Goal: Information Seeking & Learning: Learn about a topic

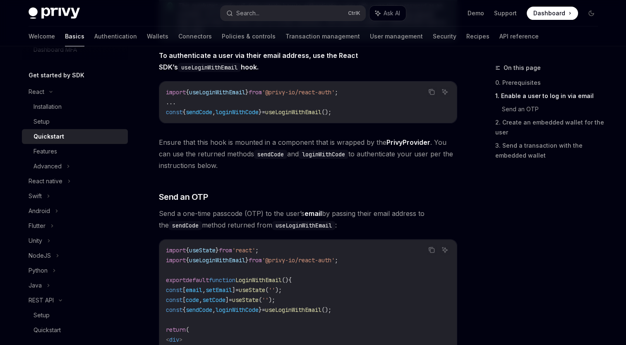
scroll to position [248, 0]
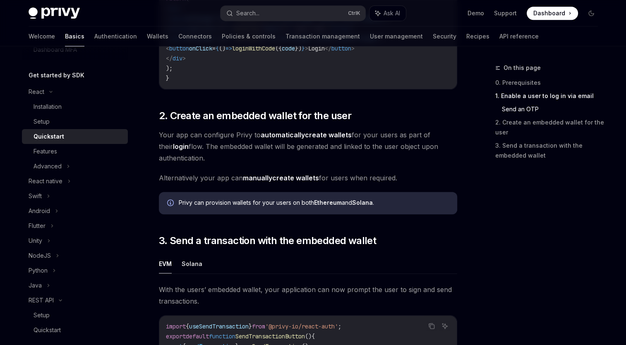
scroll to position [579, 0]
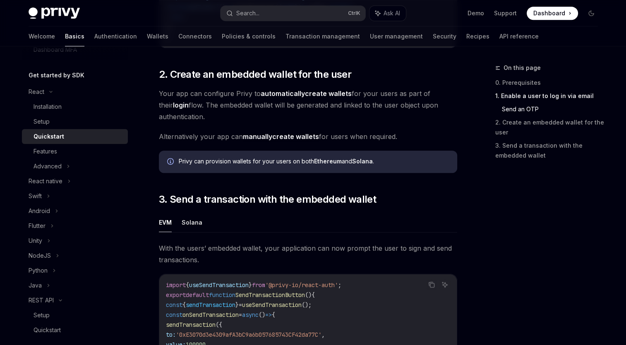
drag, startPoint x: 396, startPoint y: 140, endPoint x: 190, endPoint y: 132, distance: 205.7
click at [190, 132] on div "​ 0. Prerequisites This guide assumes that you have completed the Setup guide. …" at bounding box center [308, 23] width 298 height 943
click at [414, 130] on div "​ 0. Prerequisites This guide assumes that you have completed the Setup guide. …" at bounding box center [308, 23] width 298 height 943
drag, startPoint x: 407, startPoint y: 140, endPoint x: 218, endPoint y: 136, distance: 188.6
click at [218, 136] on span "Alternatively your app can manually create wallets for users when required." at bounding box center [308, 137] width 298 height 12
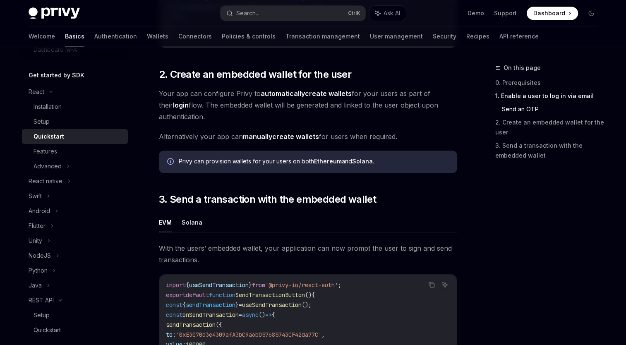
click at [401, 135] on span "Alternatively your app can manually create wallets for users when required." at bounding box center [308, 137] width 298 height 12
drag, startPoint x: 404, startPoint y: 141, endPoint x: 159, endPoint y: 133, distance: 245.0
click at [159, 133] on div "​ 0. Prerequisites This guide assumes that you have completed the Setup guide. …" at bounding box center [308, 23] width 298 height 943
click at [430, 133] on span "Alternatively your app can manually create wallets for users when required." at bounding box center [308, 137] width 298 height 12
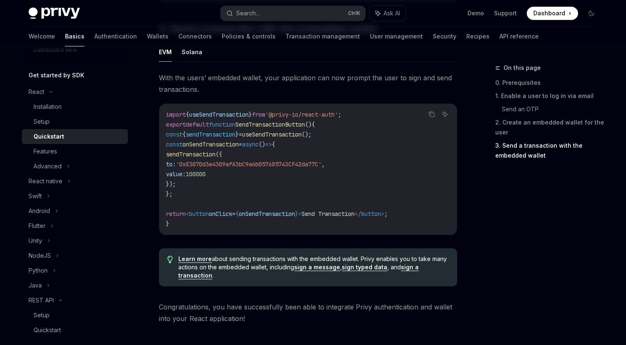
scroll to position [744, 0]
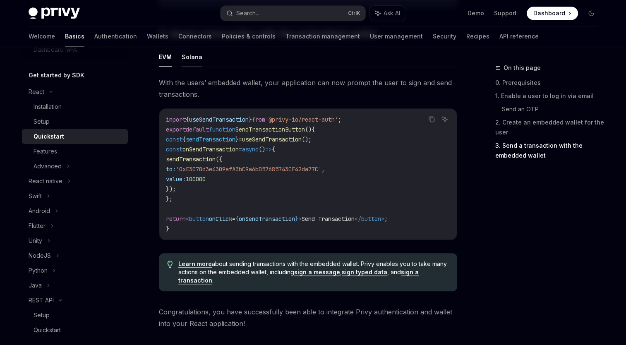
click at [194, 60] on button "Solana" at bounding box center [192, 56] width 21 height 19
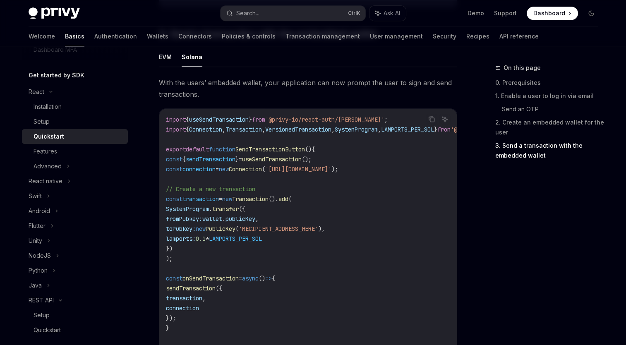
click at [380, 153] on code "import { useSendTransaction } from '@privy-io/react-auth/solana' ; import { Con…" at bounding box center [348, 244] width 364 height 258
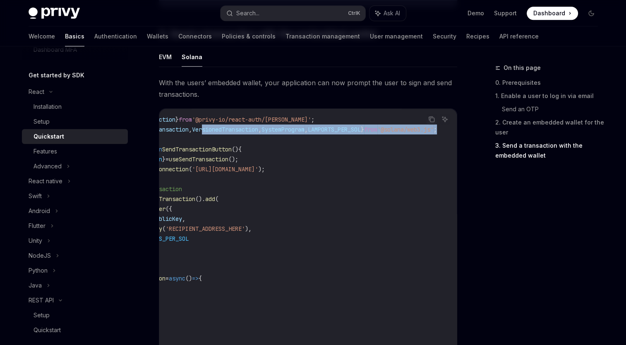
scroll to position [0, 115]
drag, startPoint x: 290, startPoint y: 131, endPoint x: 463, endPoint y: 132, distance: 173.7
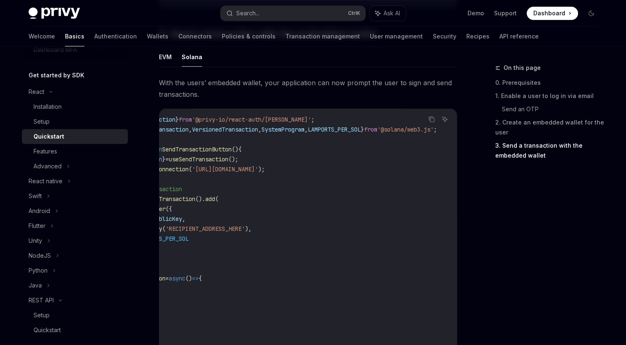
drag, startPoint x: 463, startPoint y: 132, endPoint x: 380, endPoint y: 146, distance: 84.9
click at [380, 146] on code "import { useSendTransaction } from '@privy-io/react-auth/solana' ; import { Con…" at bounding box center [275, 244] width 364 height 258
drag, startPoint x: 287, startPoint y: 132, endPoint x: 274, endPoint y: 130, distance: 12.9
click at [274, 130] on span "import { Connection , Transaction , VersionedTransaction , SystemProgram , LAMP…" at bounding box center [265, 129] width 344 height 7
drag, startPoint x: 274, startPoint y: 130, endPoint x: 323, endPoint y: 145, distance: 51.3
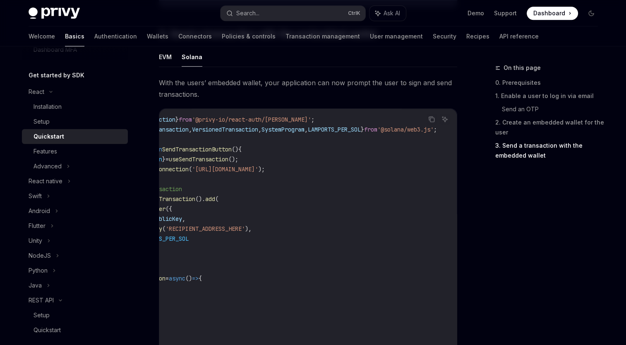
click at [323, 145] on code "import { useSendTransaction } from '@privy-io/react-auth/solana' ; import { Con…" at bounding box center [275, 244] width 364 height 258
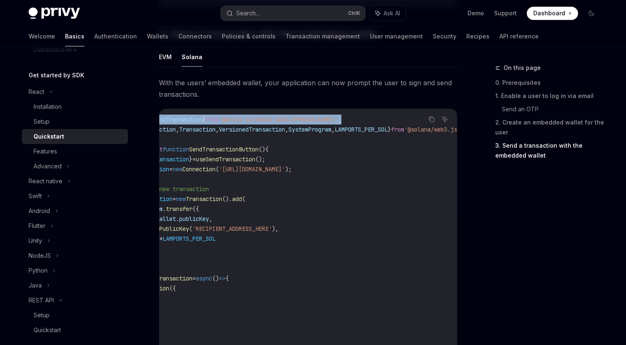
scroll to position [0, 0]
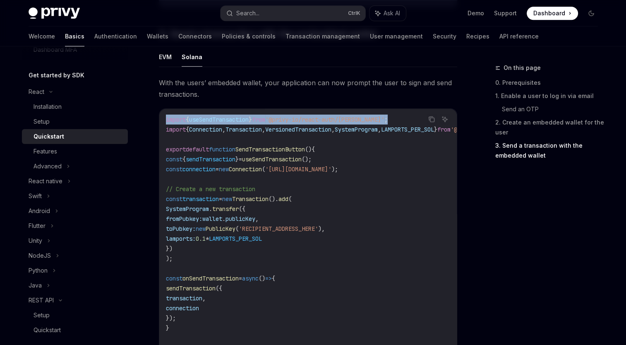
drag, startPoint x: 267, startPoint y: 120, endPoint x: 148, endPoint y: 119, distance: 119.1
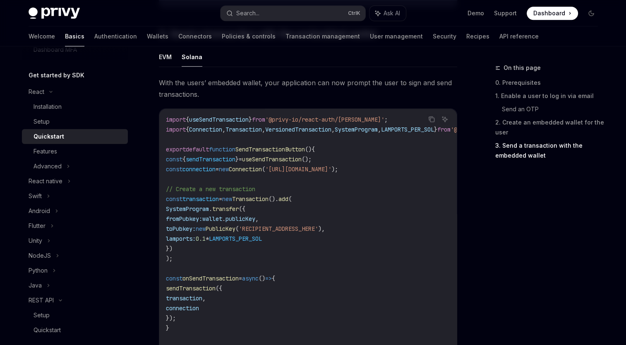
click at [358, 149] on code "import { useSendTransaction } from '@privy-io/react-auth/solana' ; import { Con…" at bounding box center [348, 244] width 364 height 258
click at [420, 195] on code "import { useSendTransaction } from '@privy-io/react-auth/solana' ; import { Con…" at bounding box center [348, 244] width 364 height 258
click at [299, 161] on span "useSendTransaction" at bounding box center [272, 159] width 60 height 7
click at [421, 158] on code "import { useSendTransaction } from '@privy-io/react-auth/solana' ; import { Con…" at bounding box center [348, 244] width 364 height 258
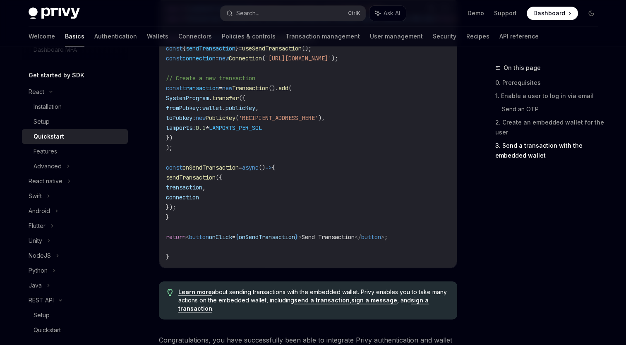
scroll to position [869, 0]
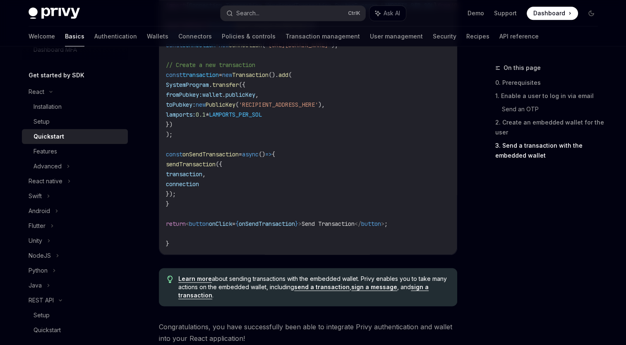
drag, startPoint x: 186, startPoint y: 179, endPoint x: 226, endPoint y: 177, distance: 40.1
click at [206, 177] on span "transaction ," at bounding box center [186, 173] width 40 height 7
drag, startPoint x: 226, startPoint y: 177, endPoint x: 242, endPoint y: 188, distance: 18.5
click at [241, 188] on code "import { useSendTransaction } from '@privy-io/react-auth/solana' ; import { Con…" at bounding box center [348, 119] width 364 height 258
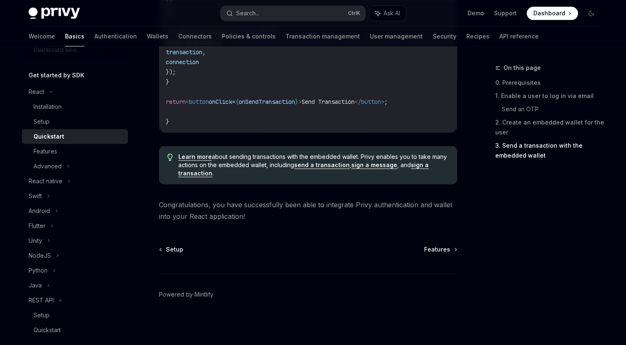
scroll to position [996, 0]
click at [298, 220] on span "Congratulations, you have successfully been able to integrate Privy authenticat…" at bounding box center [308, 210] width 298 height 23
click at [445, 251] on span "Features" at bounding box center [437, 249] width 26 height 8
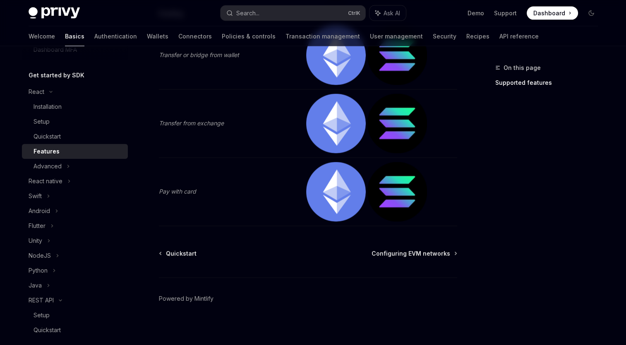
scroll to position [1781, 0]
click at [441, 249] on span "Configuring EVM networks" at bounding box center [410, 253] width 79 height 8
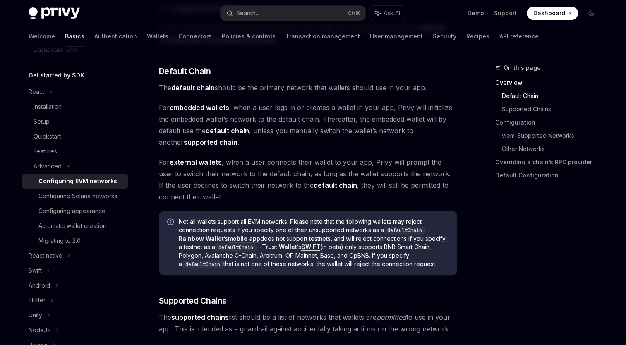
scroll to position [290, 0]
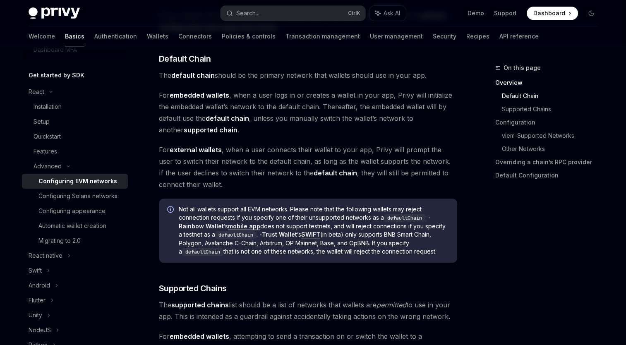
click at [299, 132] on span "For embedded wallets , when a user logs in or creates a wallet in your app, Pri…" at bounding box center [308, 112] width 298 height 46
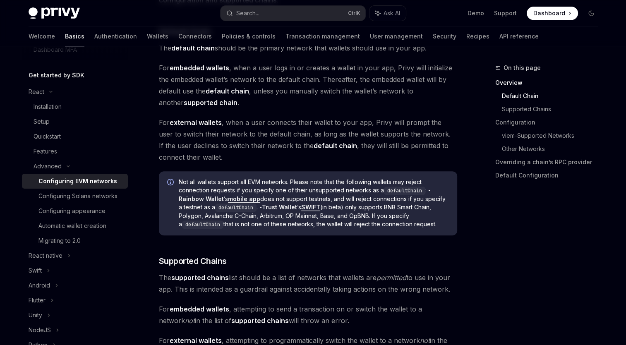
scroll to position [331, 0]
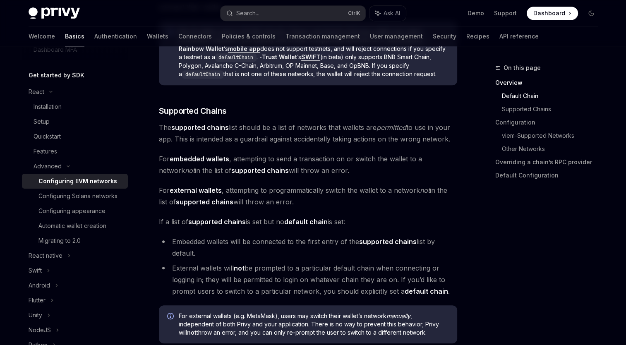
scroll to position [455, 0]
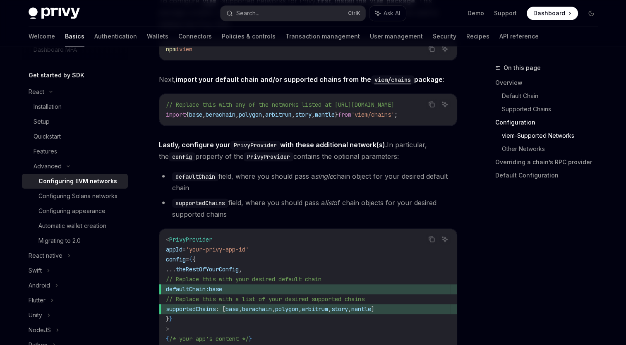
scroll to position [993, 0]
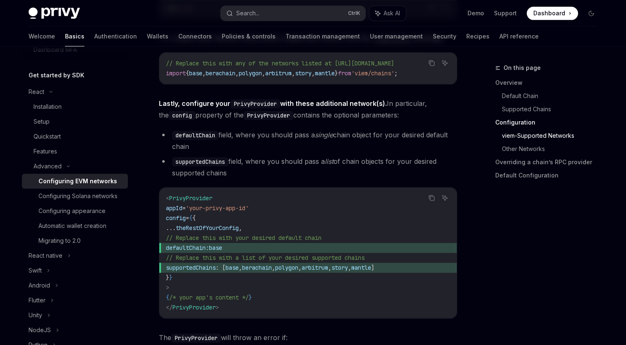
click at [463, 113] on div "On this page Overview Default Chain Supported Chains Configuration viem-Support…" at bounding box center [313, 272] width 582 height 2436
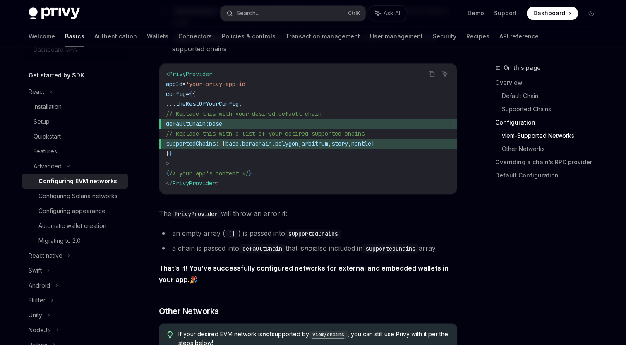
scroll to position [1158, 0]
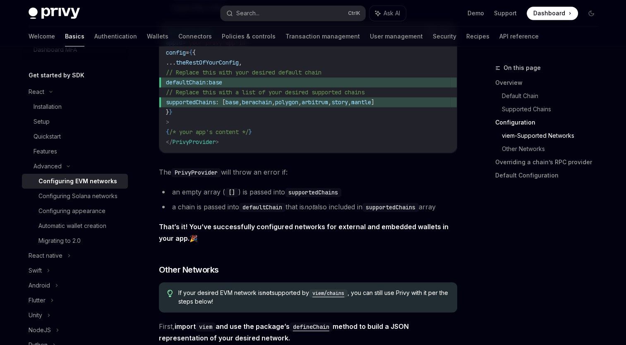
drag, startPoint x: 433, startPoint y: 105, endPoint x: 223, endPoint y: 103, distance: 210.1
click at [223, 103] on span "supportedChains : [ base , berachain , polygon , arbitrum , story , mantle ]" at bounding box center [308, 102] width 284 height 10
click at [380, 123] on code "< PrivyProvider appId = 'your-privy-app-id' config = { { ... theRestOfYourConfi…" at bounding box center [308, 87] width 284 height 119
click at [479, 136] on div "On this page Overview Default Chain Supported Chains Configuration viem-Support…" at bounding box center [542, 126] width 126 height 126
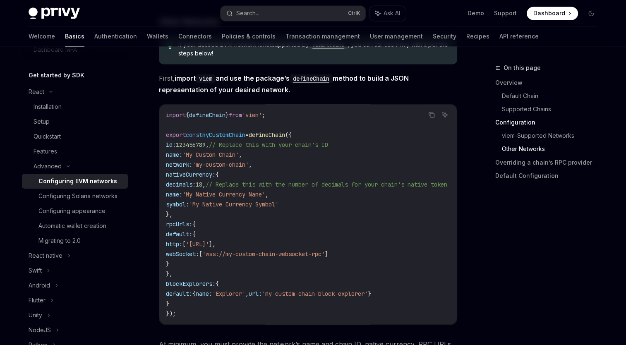
scroll to position [1448, 0]
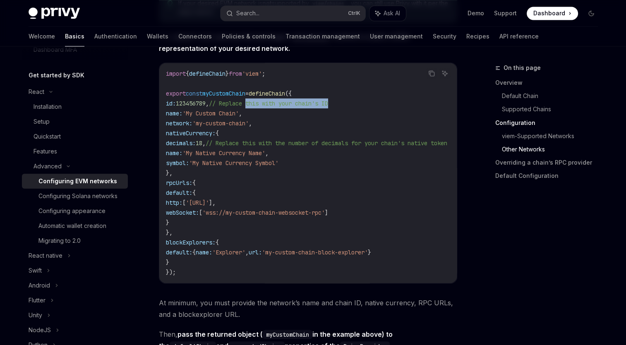
drag, startPoint x: 261, startPoint y: 108, endPoint x: 381, endPoint y: 110, distance: 119.6
click at [381, 110] on code "import { defineChain } from 'viem' ; export const myCustomChain = defineChain (…" at bounding box center [316, 173] width 301 height 208
click at [266, 118] on code "import { defineChain } from 'viem' ; export const myCustomChain = defineChain (…" at bounding box center [316, 173] width 301 height 208
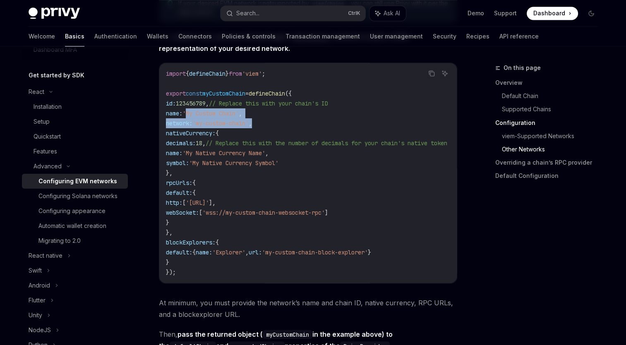
drag, startPoint x: 274, startPoint y: 125, endPoint x: 194, endPoint y: 120, distance: 80.8
click at [194, 120] on code "import { defineChain } from 'viem' ; export const myCustomChain = defineChain (…" at bounding box center [316, 173] width 301 height 208
drag, startPoint x: 194, startPoint y: 120, endPoint x: 242, endPoint y: 133, distance: 49.8
click at [242, 133] on code "import { defineChain } from 'viem' ; export const myCustomChain = defineChain (…" at bounding box center [316, 173] width 301 height 208
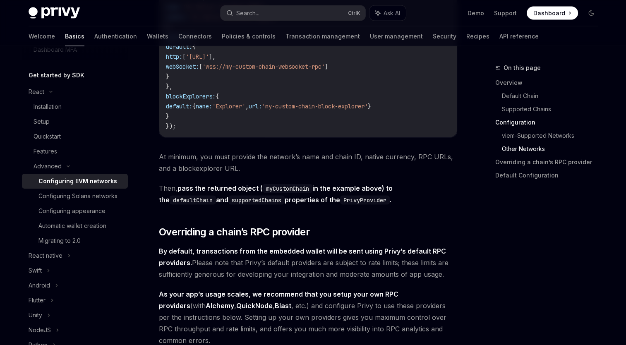
scroll to position [1613, 0]
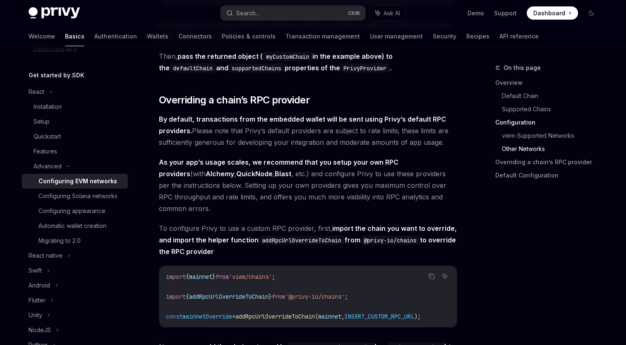
scroll to position [1737, 0]
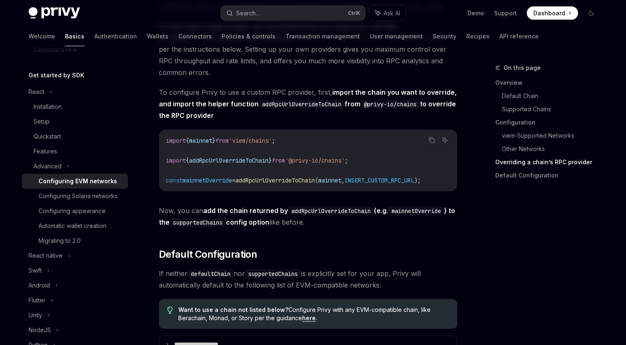
scroll to position [0, 0]
click at [204, 144] on span "mainnet" at bounding box center [200, 140] width 23 height 7
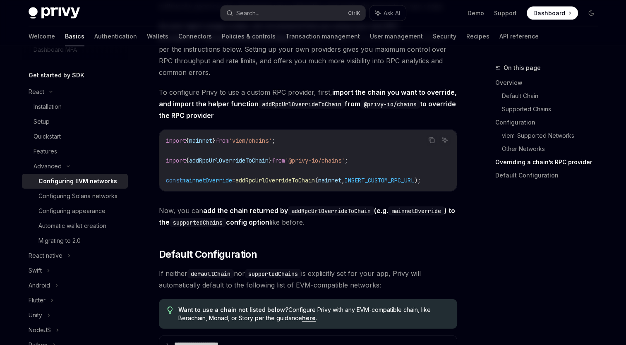
click at [375, 146] on code "import { mainnet } from 'viem/chains' ; import { addRpcUrlOverrideToChain } fro…" at bounding box center [308, 161] width 284 height 50
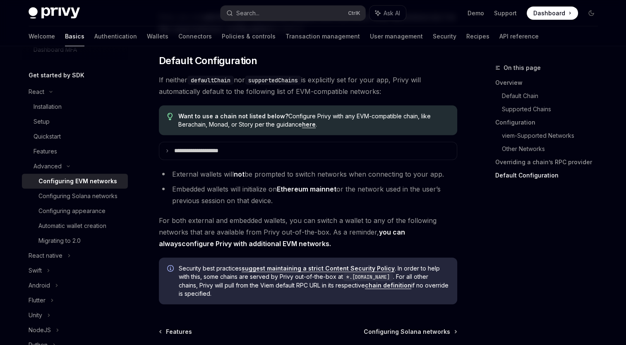
scroll to position [2068, 0]
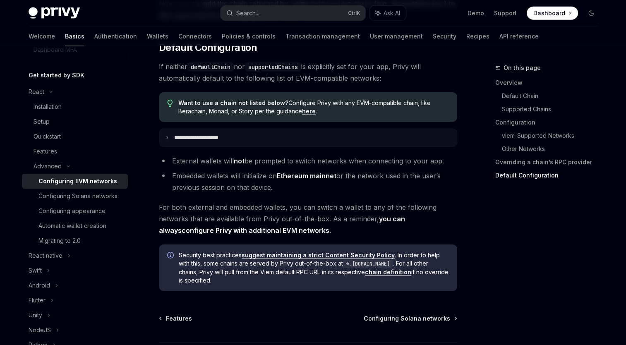
click at [168, 140] on icon at bounding box center [167, 138] width 4 height 4
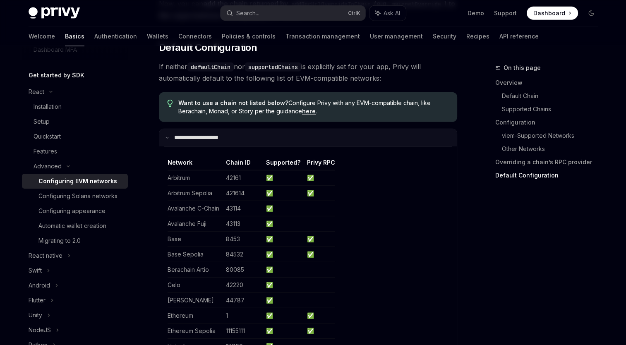
click at [168, 140] on icon at bounding box center [167, 138] width 4 height 4
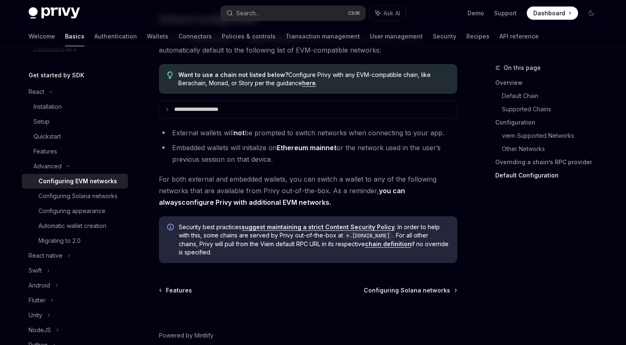
scroll to position [2109, 0]
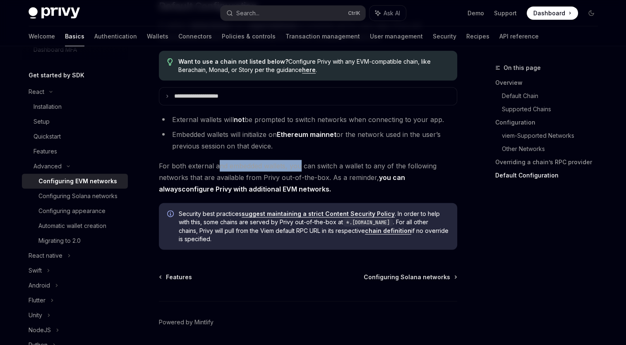
drag, startPoint x: 217, startPoint y: 175, endPoint x: 300, endPoint y: 175, distance: 82.7
click at [300, 175] on span "For both external and embedded wallets, you can switch a wallet to any of the f…" at bounding box center [308, 177] width 298 height 35
click at [197, 181] on span "For both external and embedded wallets, you can switch a wallet to any of the f…" at bounding box center [308, 177] width 298 height 35
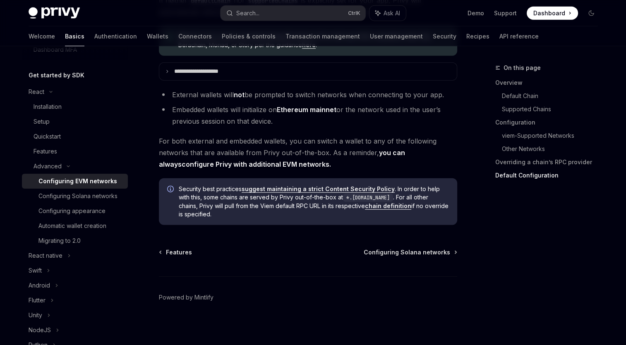
scroll to position [2145, 0]
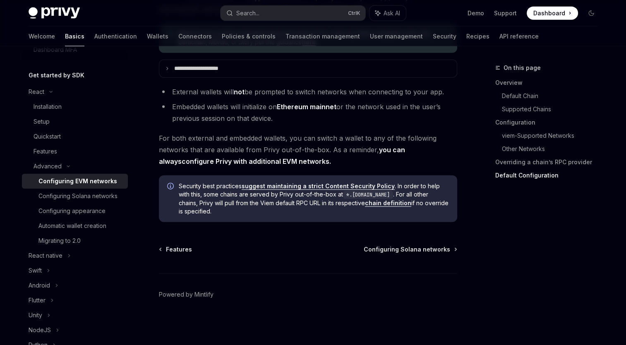
click at [264, 263] on div "Features Configuring Solana networks Powered by [PERSON_NAME]" at bounding box center [308, 295] width 298 height 100
click at [429, 246] on span "Configuring Solana networks" at bounding box center [407, 249] width 86 height 8
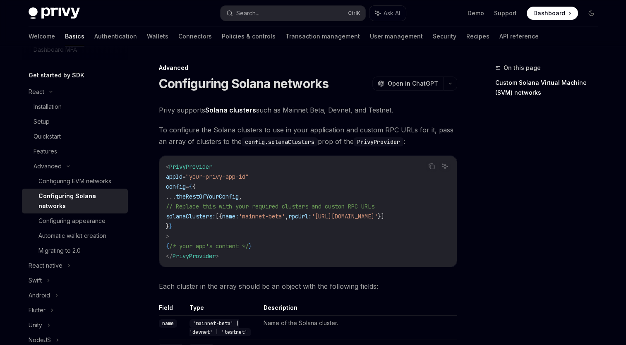
click at [285, 121] on div "Privy supports Solana clusters such as Mainnet Beta, Devnet, and Testnet. To co…" at bounding box center [308, 345] width 298 height 483
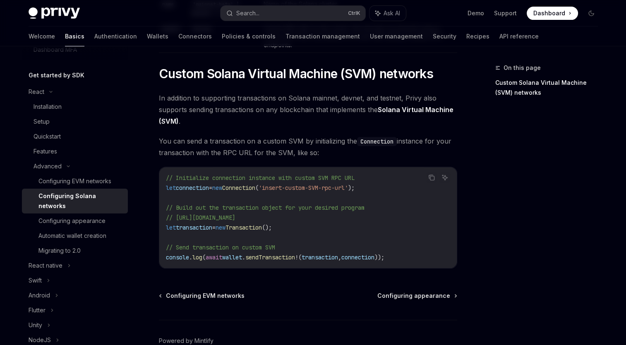
scroll to position [331, 0]
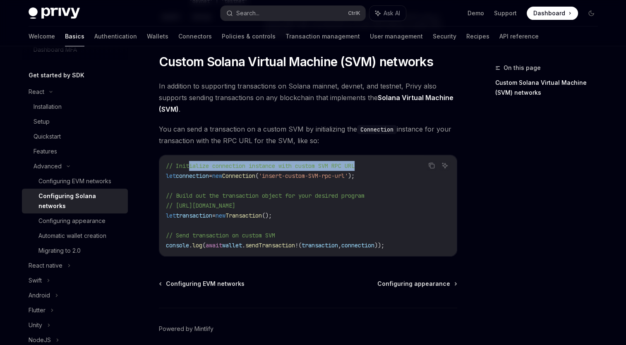
drag, startPoint x: 189, startPoint y: 170, endPoint x: 389, endPoint y: 172, distance: 200.2
click at [389, 172] on code "// Initialize connection instance with custom SVM RPC URL let connection = new …" at bounding box center [308, 205] width 284 height 89
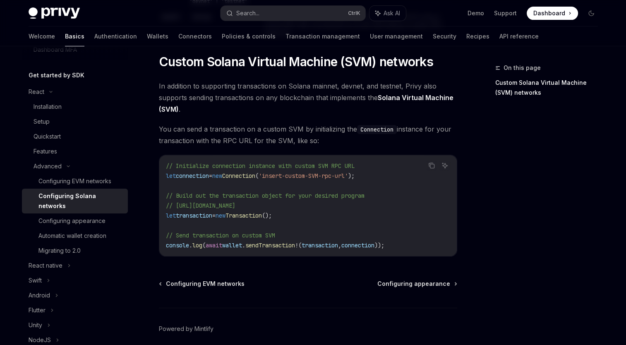
click at [257, 189] on code "// Initialize connection instance with custom SVM RPC URL let connection = new …" at bounding box center [308, 205] width 284 height 89
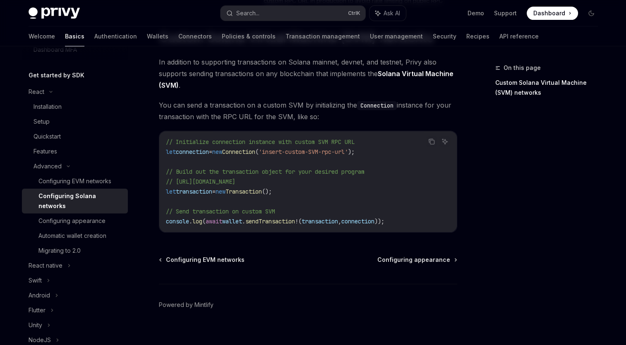
scroll to position [368, 0]
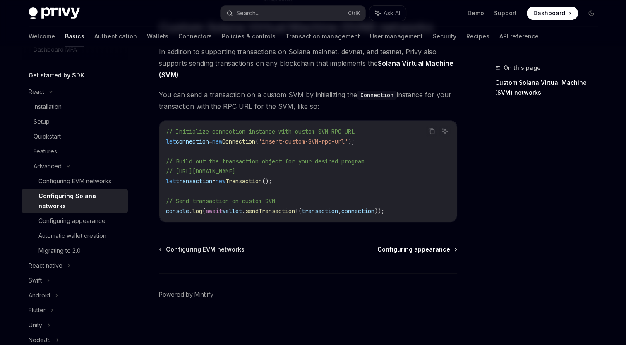
click at [435, 249] on span "Configuring appearance" at bounding box center [413, 249] width 73 height 8
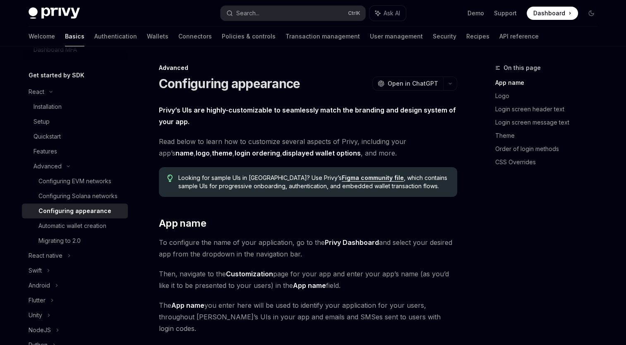
click at [340, 122] on span "Privy’s UIs are highly-customizable to seamlessly match the branding and design…" at bounding box center [308, 115] width 298 height 23
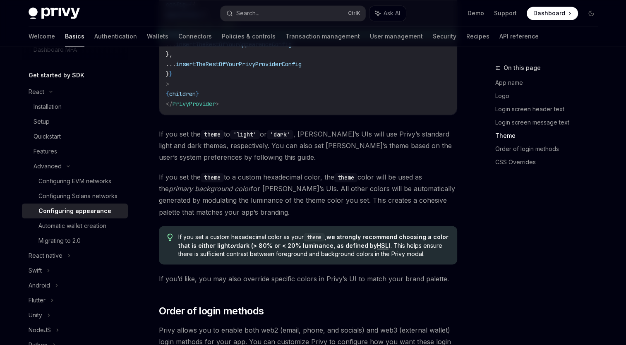
scroll to position [1365, 0]
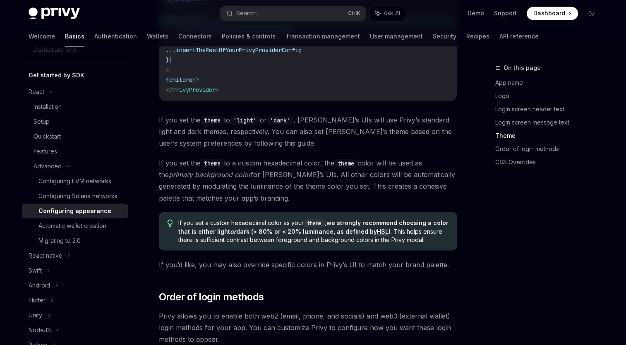
click at [358, 175] on span "If you set the theme to a custom hexadecimal color, the theme color will be use…" at bounding box center [308, 180] width 298 height 46
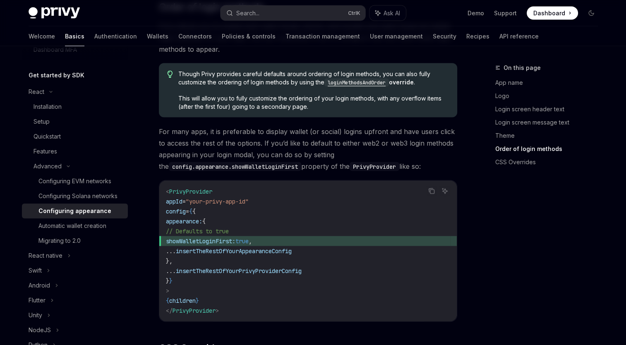
scroll to position [1613, 0]
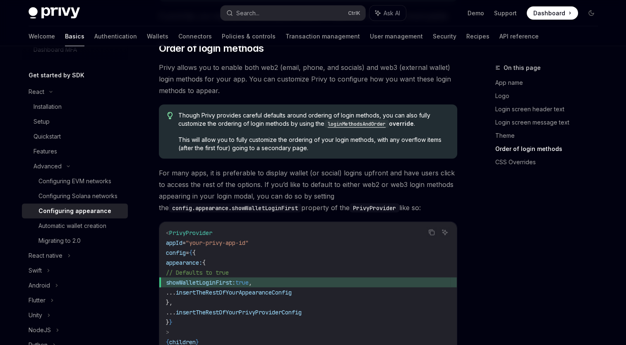
drag, startPoint x: 360, startPoint y: 160, endPoint x: 456, endPoint y: 157, distance: 96.0
click at [456, 167] on span "For many apps, it is preferable to display wallet (or social) logins upfront an…" at bounding box center [308, 190] width 298 height 46
click at [354, 167] on span "For many apps, it is preferable to display wallet (or social) logins upfront an…" at bounding box center [308, 190] width 298 height 46
drag, startPoint x: 357, startPoint y: 158, endPoint x: 450, endPoint y: 160, distance: 93.1
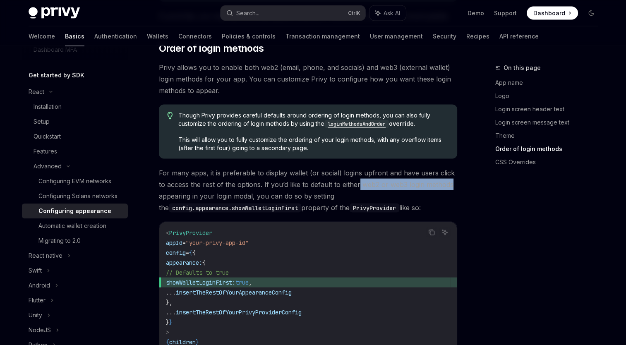
click at [450, 167] on span "For many apps, it is preferable to display wallet (or social) logins upfront an…" at bounding box center [308, 190] width 298 height 46
click at [350, 168] on span "For many apps, it is preferable to display wallet (or social) logins upfront an…" at bounding box center [308, 190] width 298 height 46
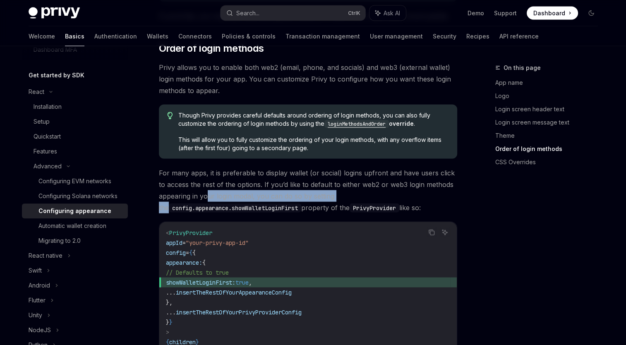
drag, startPoint x: 347, startPoint y: 174, endPoint x: 206, endPoint y: 173, distance: 141.0
click at [206, 173] on span "For many apps, it is preferable to display wallet (or social) logins upfront an…" at bounding box center [308, 190] width 298 height 46
click at [378, 170] on span "For many apps, it is preferable to display wallet (or social) logins upfront an…" at bounding box center [308, 190] width 298 height 46
drag, startPoint x: 345, startPoint y: 171, endPoint x: 244, endPoint y: 171, distance: 100.9
click at [244, 171] on span "For many apps, it is preferable to display wallet (or social) logins upfront an…" at bounding box center [308, 190] width 298 height 46
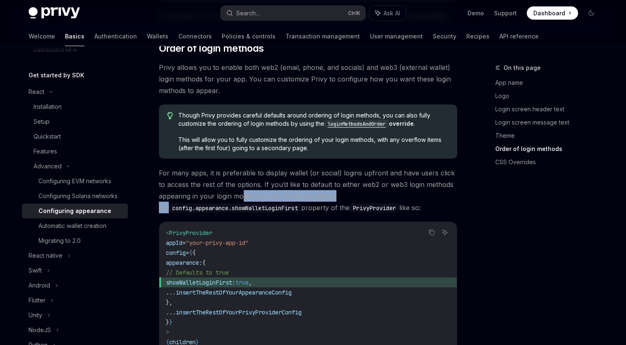
click at [359, 170] on span "For many apps, it is preferable to display wallet (or social) logins upfront an…" at bounding box center [308, 190] width 298 height 46
click at [342, 173] on span "For many apps, it is preferable to display wallet (or social) logins upfront an…" at bounding box center [308, 190] width 298 height 46
click at [354, 170] on span "For many apps, it is preferable to display wallet (or social) logins upfront an…" at bounding box center [308, 190] width 298 height 46
click at [367, 167] on span "For many apps, it is preferable to display wallet (or social) logins upfront an…" at bounding box center [308, 190] width 298 height 46
click at [362, 172] on span "For many apps, it is preferable to display wallet (or social) logins upfront an…" at bounding box center [308, 190] width 298 height 46
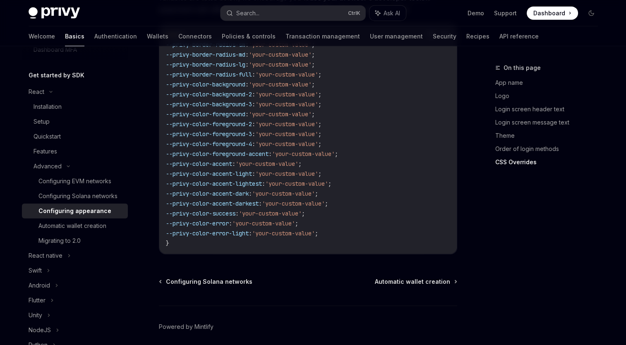
scroll to position [2121, 0]
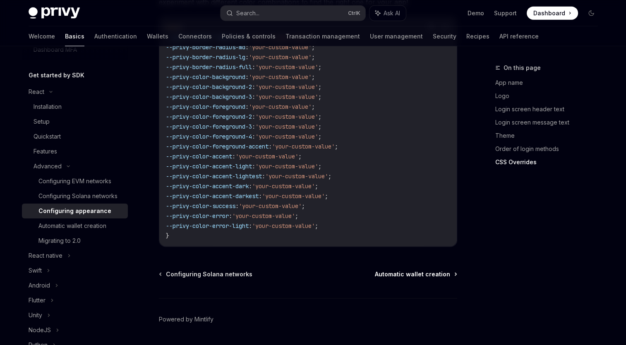
click at [439, 270] on span "Automatic wallet creation" at bounding box center [412, 274] width 75 height 8
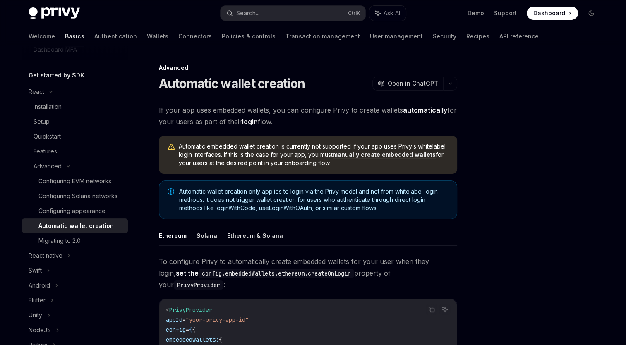
click at [487, 156] on div at bounding box center [542, 204] width 126 height 282
drag, startPoint x: 396, startPoint y: 191, endPoint x: 438, endPoint y: 192, distance: 42.6
click at [438, 192] on span "Automatic wallet creation only applies to login via the Privy modal and not fro…" at bounding box center [313, 199] width 269 height 25
copy span "whitelabel login"
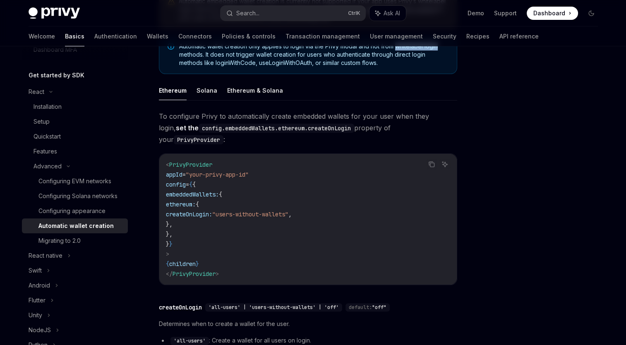
scroll to position [165, 0]
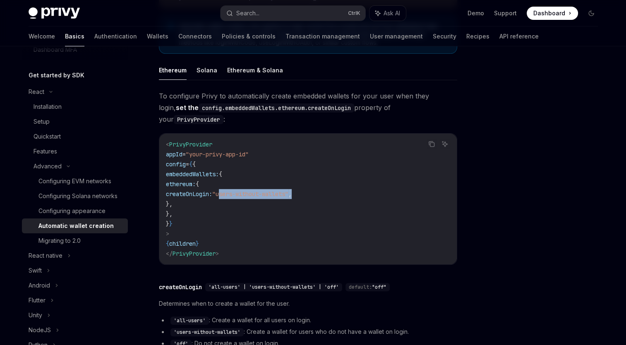
drag, startPoint x: 278, startPoint y: 183, endPoint x: 382, endPoint y: 179, distance: 104.7
click at [382, 179] on code "< PrivyProvider appId = "your-privy-app-id" config = { { embeddedWallets: { eth…" at bounding box center [308, 198] width 284 height 119
drag, startPoint x: 382, startPoint y: 179, endPoint x: 326, endPoint y: 148, distance: 64.0
click at [326, 148] on code "< PrivyProvider appId = "your-privy-app-id" config = { { embeddedWallets: { eth…" at bounding box center [308, 198] width 284 height 119
click at [515, 166] on div at bounding box center [542, 204] width 126 height 282
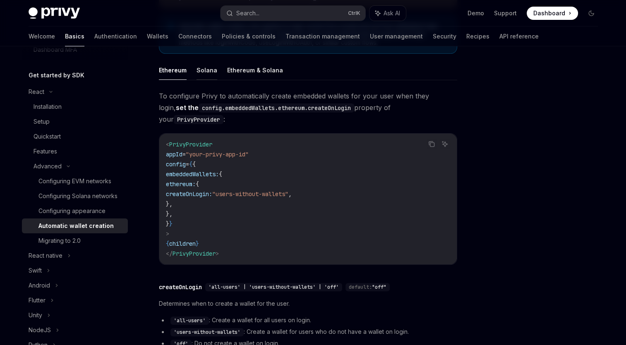
click at [205, 72] on button "Solana" at bounding box center [206, 69] width 21 height 19
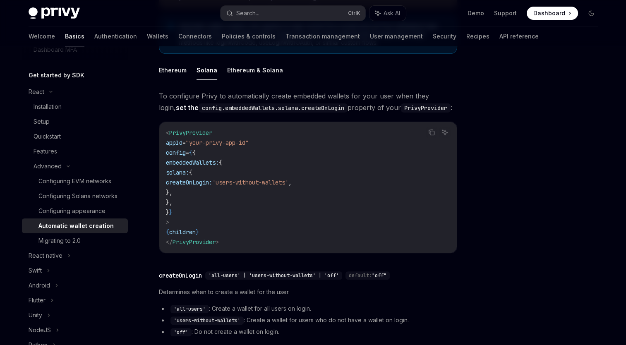
click at [490, 108] on div at bounding box center [542, 204] width 126 height 282
click at [253, 72] on button "Ethereum & Solana" at bounding box center [255, 69] width 56 height 19
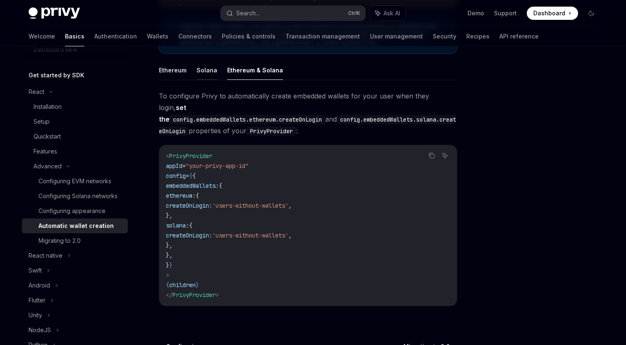
click at [205, 69] on button "Solana" at bounding box center [206, 69] width 21 height 19
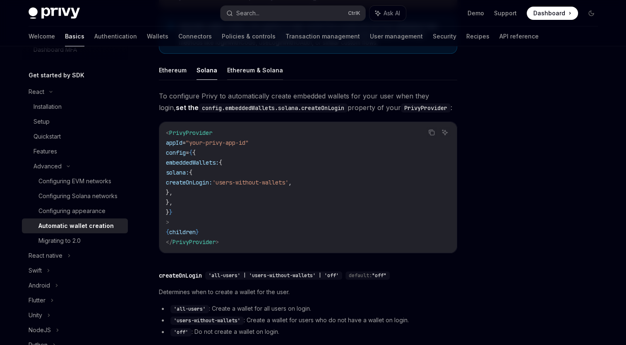
click at [251, 67] on button "Ethereum & Solana" at bounding box center [255, 69] width 56 height 19
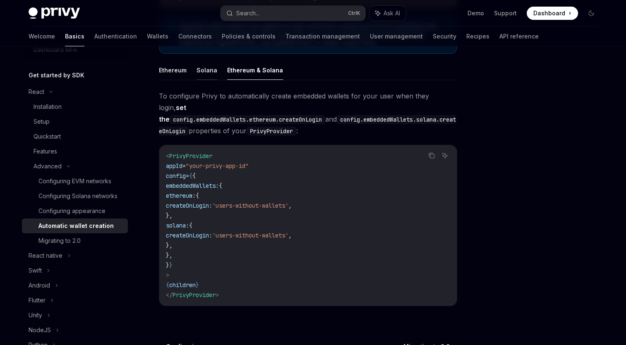
click at [200, 69] on button "Solana" at bounding box center [206, 69] width 21 height 19
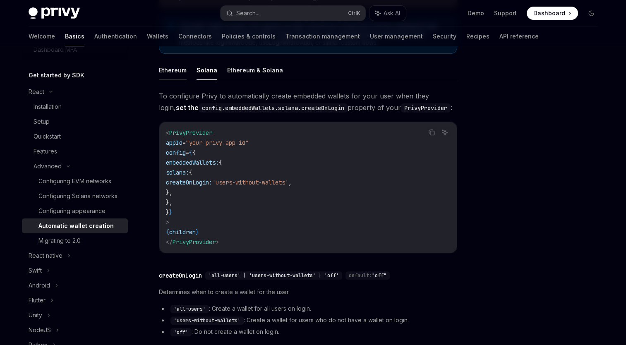
click at [171, 65] on button "Ethereum" at bounding box center [173, 69] width 28 height 19
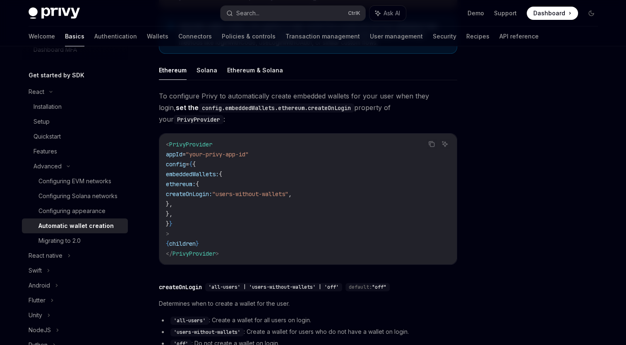
click at [503, 132] on div at bounding box center [542, 204] width 126 height 282
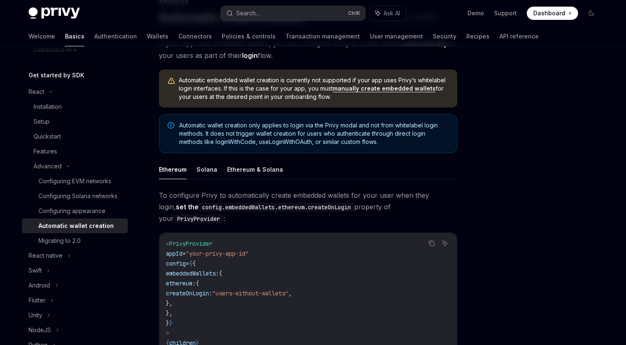
scroll to position [41, 0]
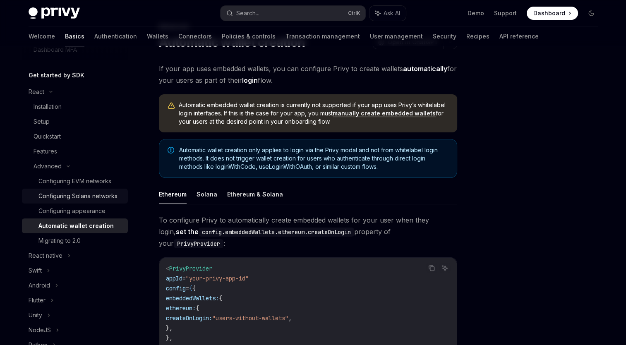
click at [79, 191] on link "Configuring Solana networks" at bounding box center [75, 196] width 106 height 15
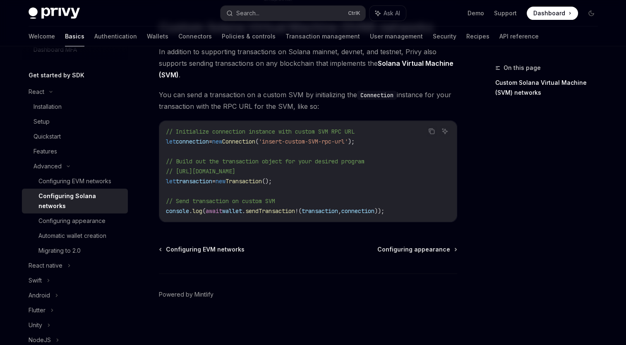
scroll to position [285, 0]
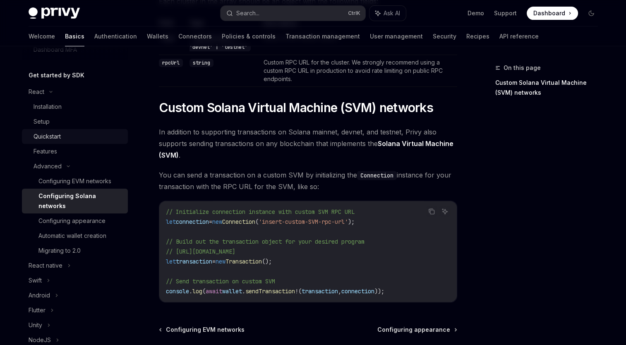
click at [45, 136] on div "Quickstart" at bounding box center [47, 137] width 27 height 10
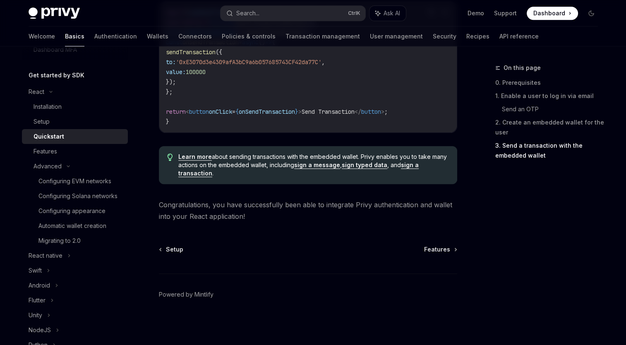
scroll to position [854, 0]
click at [71, 231] on div "Automatic wallet creation" at bounding box center [72, 226] width 68 height 10
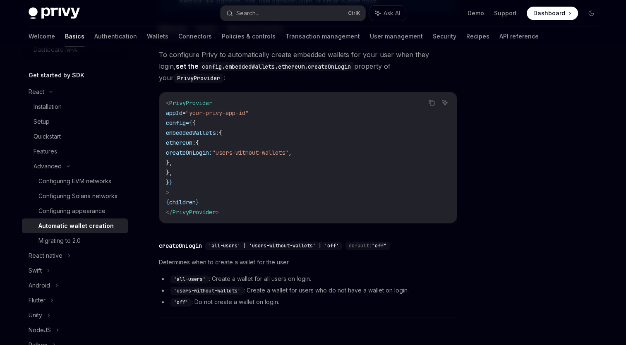
scroll to position [290, 0]
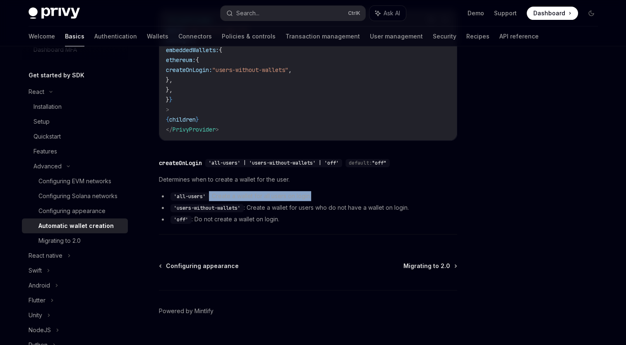
drag, startPoint x: 321, startPoint y: 183, endPoint x: 206, endPoint y: 187, distance: 114.2
click at [206, 191] on li "'all-users' : Create a wallet for all users on login." at bounding box center [308, 196] width 298 height 10
drag, startPoint x: 361, startPoint y: 176, endPoint x: 355, endPoint y: 176, distance: 6.2
click at [361, 176] on div "Determines when to create a wallet for the user. 'all-users' : Create a wallet …" at bounding box center [308, 200] width 298 height 50
click at [324, 191] on li "'all-users' : Create a wallet for all users on login." at bounding box center [308, 196] width 298 height 10
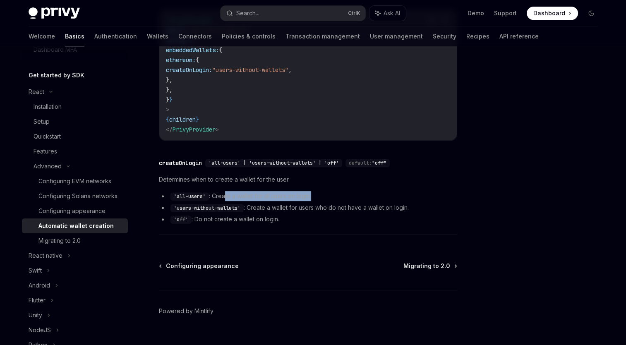
drag, startPoint x: 328, startPoint y: 184, endPoint x: 225, endPoint y: 178, distance: 102.3
click at [225, 178] on div "Determines when to create a wallet for the user. 'all-users' : Create a wallet …" at bounding box center [308, 200] width 298 height 50
click at [362, 178] on div "Determines when to create a wallet for the user. 'all-users' : Create a wallet …" at bounding box center [308, 200] width 298 height 50
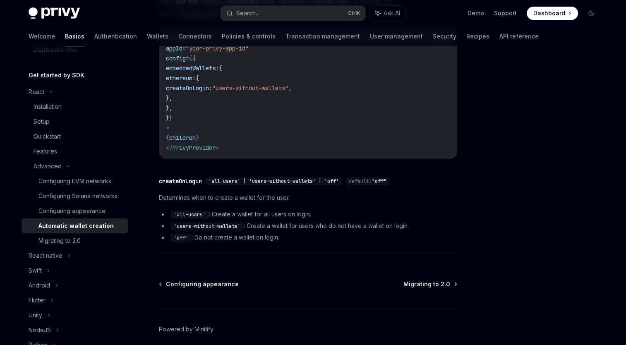
scroll to position [294, 0]
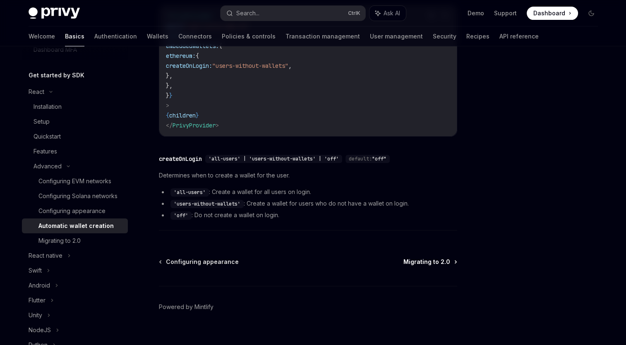
click at [438, 258] on span "Migrating to 2.0" at bounding box center [426, 262] width 47 height 8
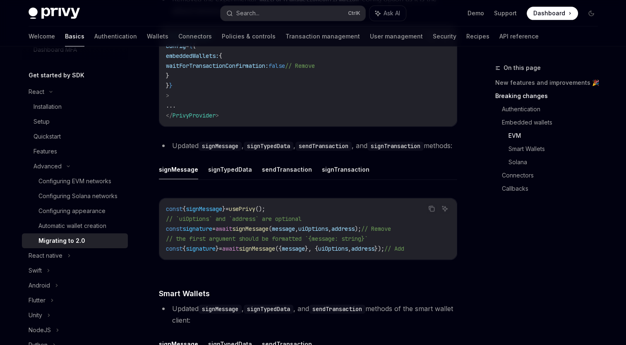
scroll to position [1158, 0]
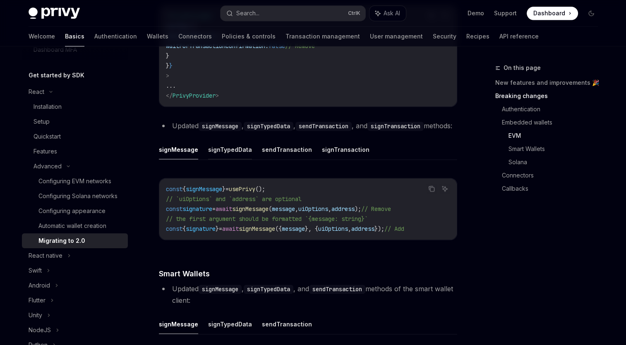
click at [227, 159] on button "signTypedData" at bounding box center [230, 149] width 44 height 19
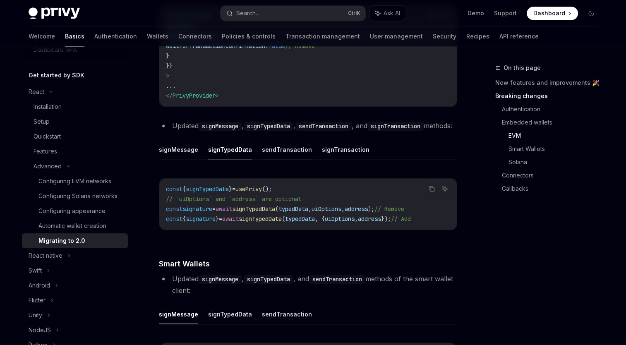
click at [284, 159] on button "sendTransaction" at bounding box center [287, 149] width 50 height 19
click at [340, 159] on button "signTransaction" at bounding box center [346, 149] width 48 height 19
click at [441, 160] on ul "signMessage signTypedData sendTransaction signTransaction" at bounding box center [308, 150] width 298 height 20
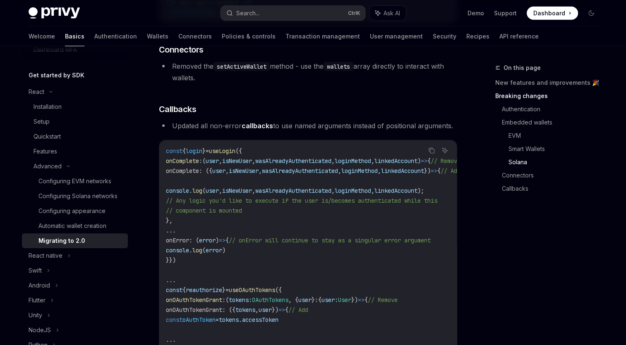
scroll to position [2435, 0]
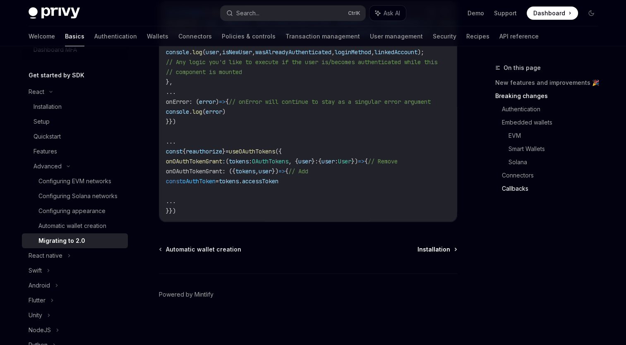
click at [431, 247] on span "Installation" at bounding box center [433, 249] width 33 height 8
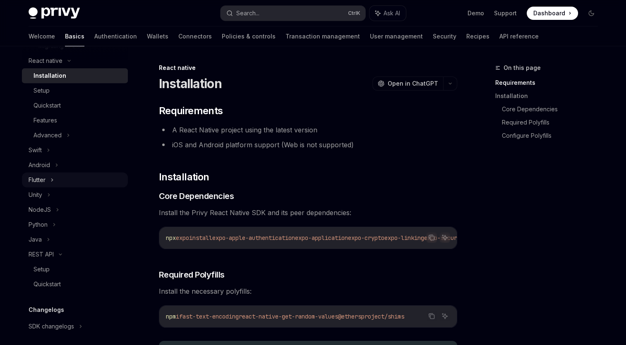
scroll to position [372, 0]
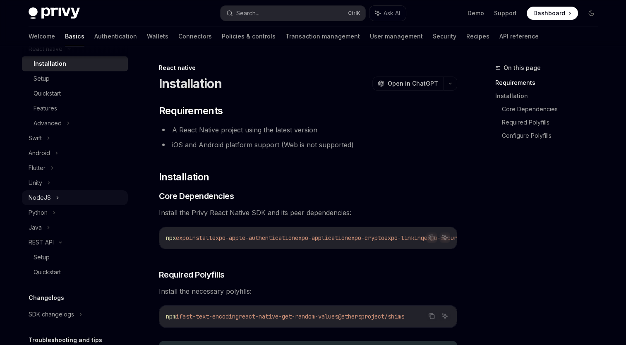
click at [45, 203] on div "NodeJS" at bounding box center [40, 198] width 22 height 10
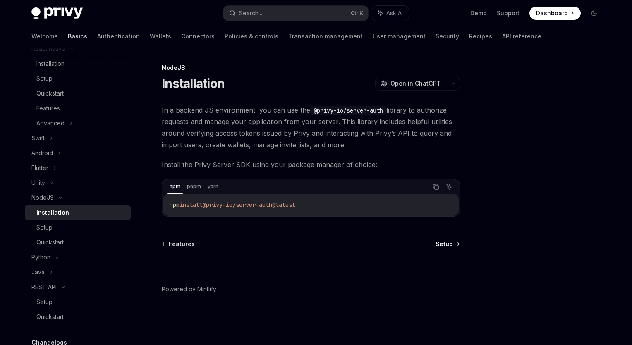
click at [442, 243] on span "Setup" at bounding box center [444, 244] width 17 height 8
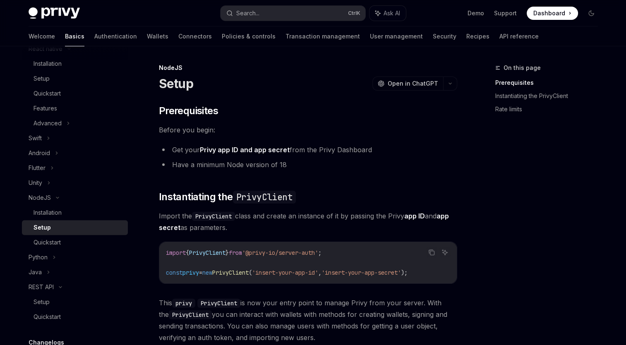
click at [422, 138] on div "​ Prerequisites Before you begin: Get your Privy app ID and app secret from the…" at bounding box center [308, 270] width 298 height 332
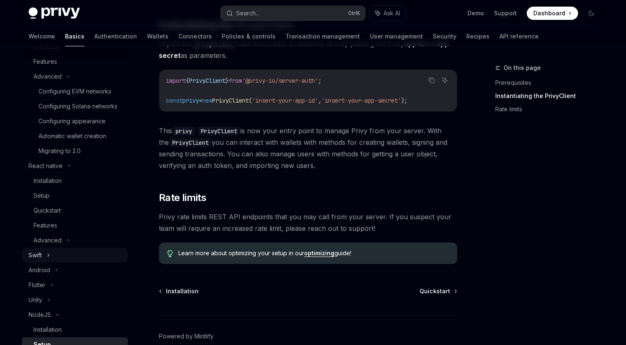
scroll to position [165, 0]
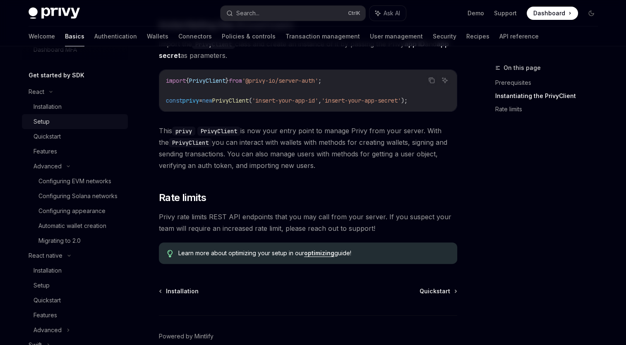
click at [46, 121] on div "Setup" at bounding box center [42, 122] width 16 height 10
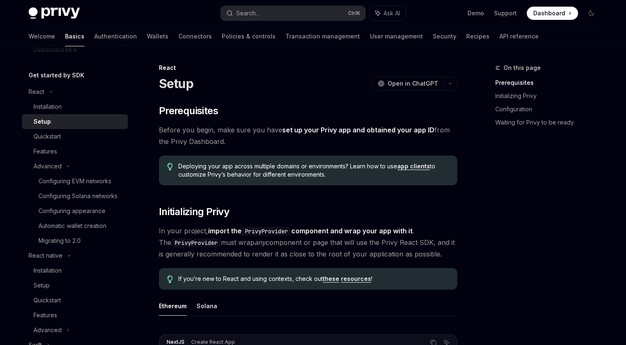
drag, startPoint x: 345, startPoint y: 197, endPoint x: 342, endPoint y: 193, distance: 5.0
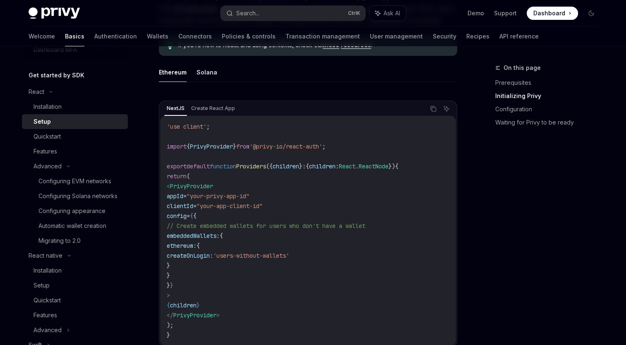
scroll to position [248, 0]
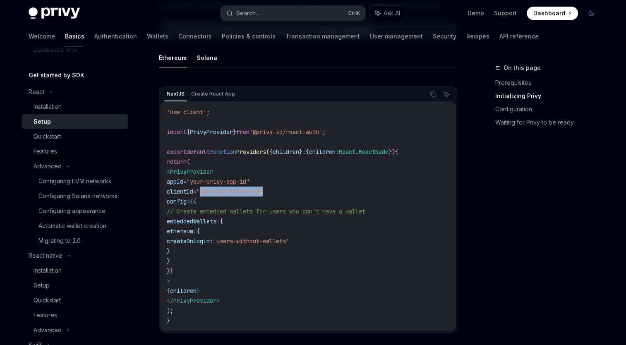
drag, startPoint x: 223, startPoint y: 192, endPoint x: 301, endPoint y: 192, distance: 77.3
click at [301, 192] on code "'use client' ; import { PrivyProvider } from '@privy-io/react-auth' ; export de…" at bounding box center [308, 216] width 282 height 218
drag, startPoint x: 301, startPoint y: 192, endPoint x: 279, endPoint y: 179, distance: 25.3
click at [279, 179] on code "'use client' ; import { PrivyProvider } from '@privy-io/react-auth' ; export de…" at bounding box center [308, 216] width 282 height 218
drag, startPoint x: 268, startPoint y: 182, endPoint x: 201, endPoint y: 181, distance: 67.0
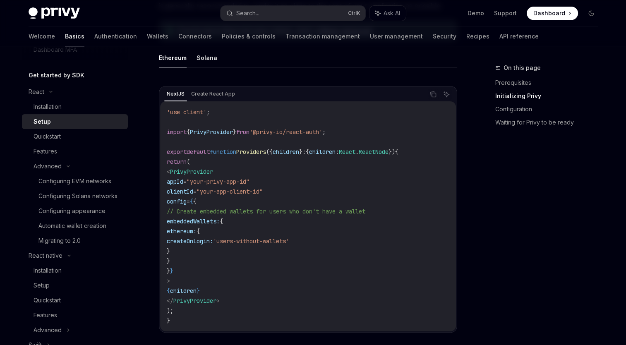
click at [201, 181] on span "appId = "your-privy-app-id"" at bounding box center [208, 181] width 83 height 7
click at [371, 178] on code "'use client' ; import { PrivyProvider } from '@privy-io/react-auth' ; export de…" at bounding box center [308, 216] width 282 height 218
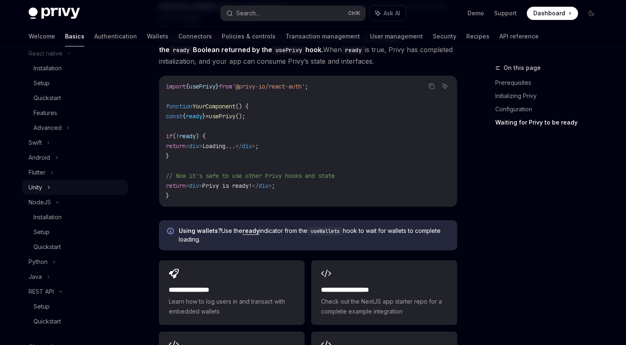
scroll to position [372, 0]
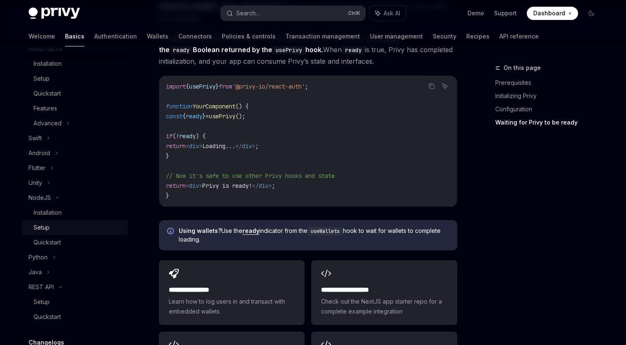
click at [43, 232] on div "Setup" at bounding box center [42, 228] width 16 height 10
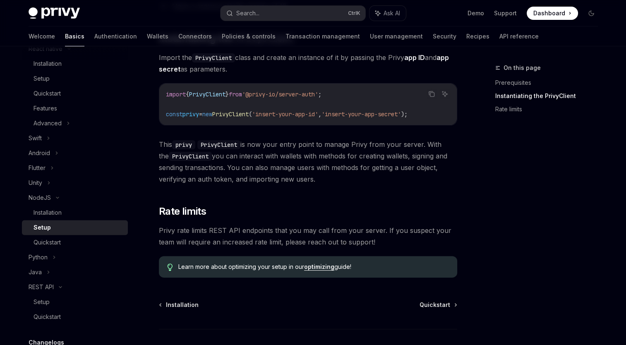
scroll to position [213, 0]
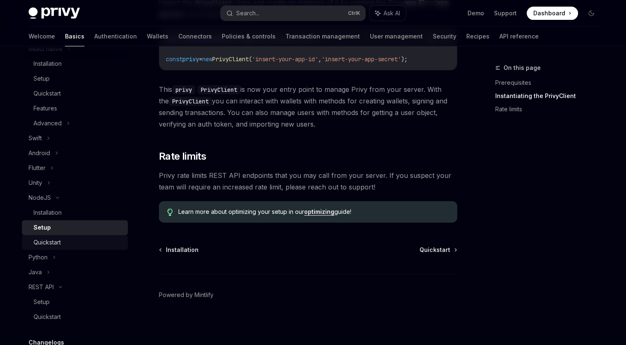
click at [48, 247] on div "Quickstart" at bounding box center [47, 242] width 27 height 10
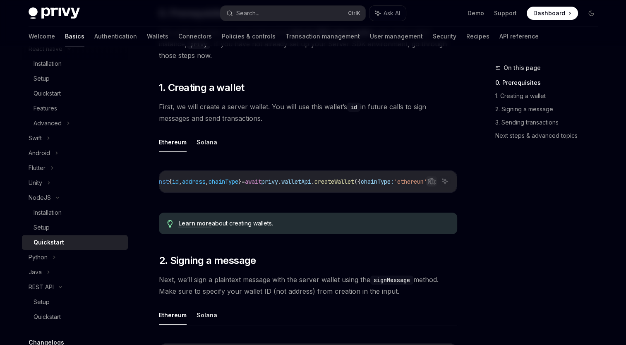
scroll to position [0, 52]
drag, startPoint x: 363, startPoint y: 191, endPoint x: 327, endPoint y: 191, distance: 35.6
click at [327, 191] on div "const { id , address , chainType } = await privy . walletApi . createWallet ({ …" at bounding box center [307, 182] width 297 height 22
click at [276, 158] on div "Ethereum Solana Copy Ask AI const { id , address , chainType } = await privy . …" at bounding box center [308, 169] width 298 height 74
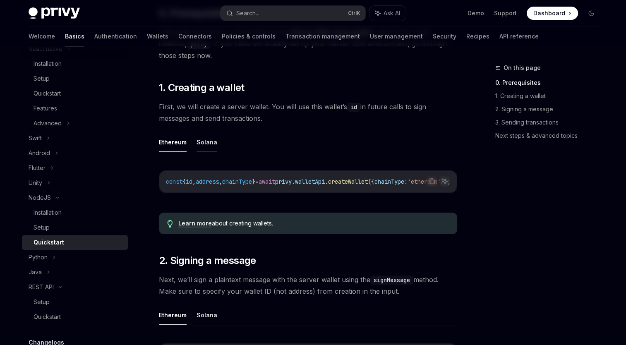
click at [207, 140] on button "Solana" at bounding box center [206, 141] width 21 height 19
click at [359, 196] on div "Copy Ask AI const { id , address , chainType } = await privy . walletApi . crea…" at bounding box center [308, 184] width 298 height 44
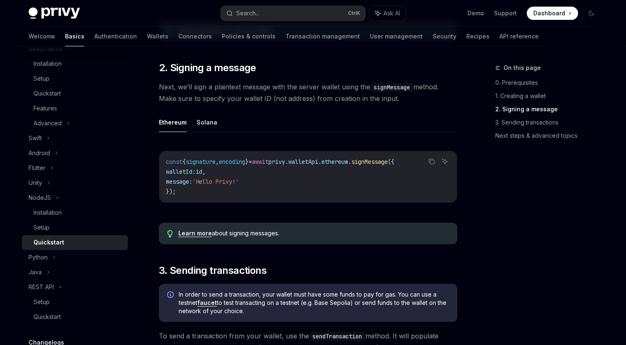
scroll to position [331, 0]
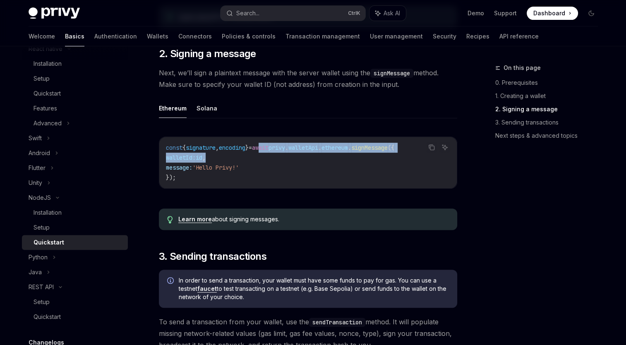
drag, startPoint x: 275, startPoint y: 150, endPoint x: 341, endPoint y: 156, distance: 66.5
click at [341, 156] on code "const { signature , encoding } = await privy . walletApi . ethereum . signMessa…" at bounding box center [308, 163] width 284 height 40
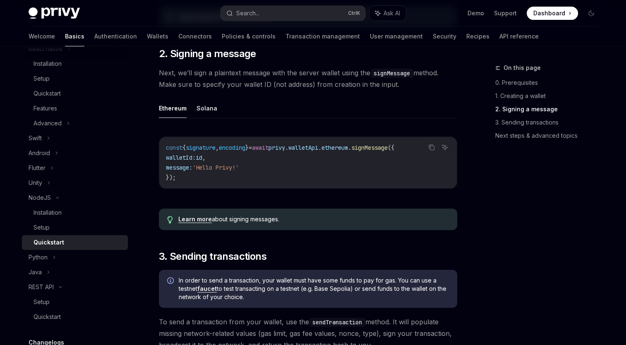
click at [207, 182] on code "const { signature , encoding } = await privy . walletApi . ethereum . signMessa…" at bounding box center [308, 163] width 284 height 40
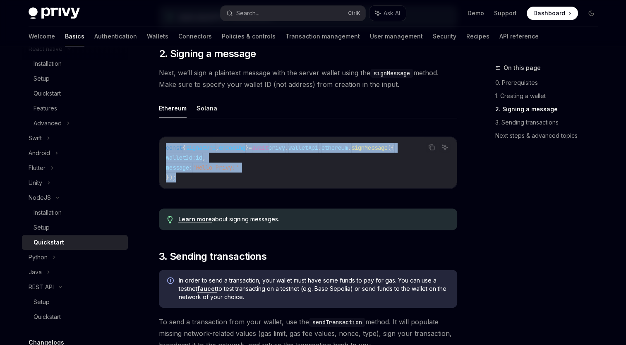
drag, startPoint x: 177, startPoint y: 182, endPoint x: 162, endPoint y: 150, distance: 35.9
click at [162, 150] on div "const { signature , encoding } = await privy . walletApi . ethereum . signMessa…" at bounding box center [307, 162] width 297 height 51
click at [324, 165] on code "const { signature , encoding } = await privy . walletApi . ethereum . signMessa…" at bounding box center [308, 163] width 284 height 40
drag, startPoint x: 169, startPoint y: 168, endPoint x: 161, endPoint y: 150, distance: 19.3
click at [161, 150] on div "const { signature , encoding } = await privy . walletApi . ethereum . signMessa…" at bounding box center [307, 162] width 297 height 51
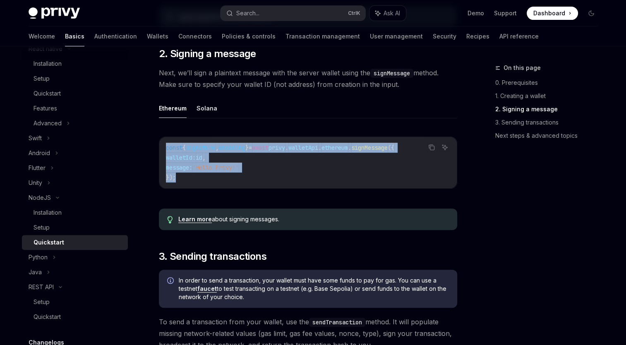
drag, startPoint x: 161, startPoint y: 150, endPoint x: 182, endPoint y: 180, distance: 35.7
click at [182, 180] on code "const { signature , encoding } = await privy . walletApi . ethereum . signMessa…" at bounding box center [308, 163] width 284 height 40
click at [181, 180] on code "const { signature , encoding } = await privy . walletApi . ethereum . signMessa…" at bounding box center [308, 163] width 284 height 40
drag, startPoint x: 186, startPoint y: 184, endPoint x: 161, endPoint y: 153, distance: 39.3
click at [161, 153] on div "const { signature , encoding } = await privy . walletApi . ethereum . signMessa…" at bounding box center [307, 162] width 297 height 51
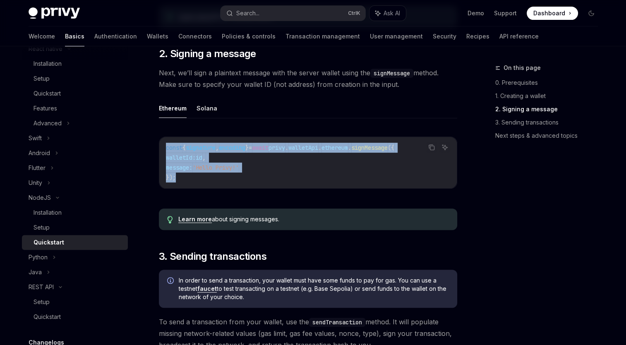
drag, startPoint x: 161, startPoint y: 153, endPoint x: 192, endPoint y: 183, distance: 42.7
click at [192, 182] on code "const { signature , encoding } = await privy . walletApi . ethereum . signMessa…" at bounding box center [308, 163] width 284 height 40
click at [184, 181] on code "const { signature , encoding } = await privy . walletApi . ethereum . signMessa…" at bounding box center [308, 163] width 284 height 40
click at [250, 163] on code "const { signature , encoding } = await privy . walletApi . ethereum . signMessa…" at bounding box center [308, 163] width 284 height 40
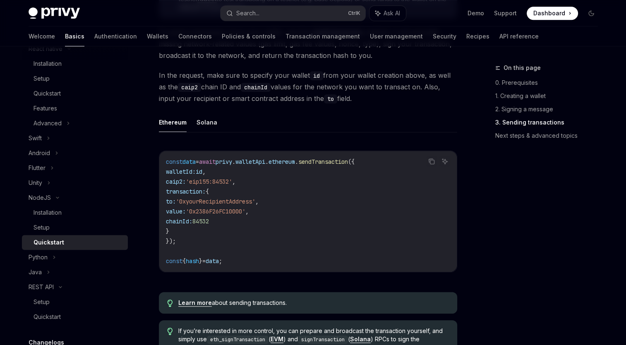
scroll to position [662, 0]
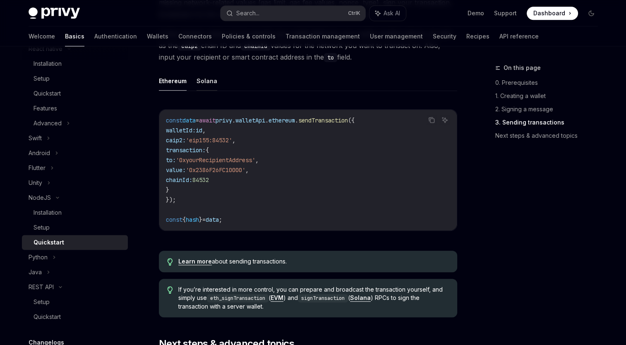
click at [208, 86] on button "Solana" at bounding box center [206, 80] width 21 height 19
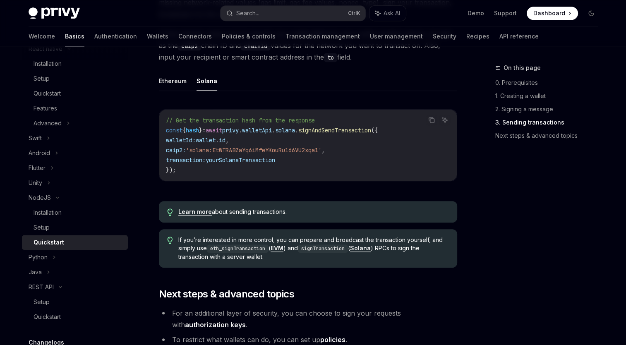
click at [508, 160] on div "On this page 0. Prerequisites 1. Creating a wallet 2. Signing a message 3. Send…" at bounding box center [542, 204] width 126 height 282
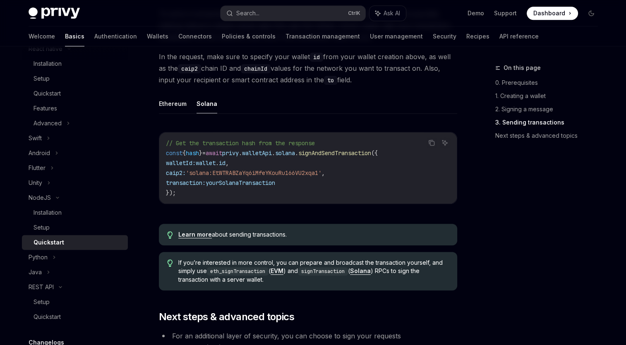
scroll to position [579, 0]
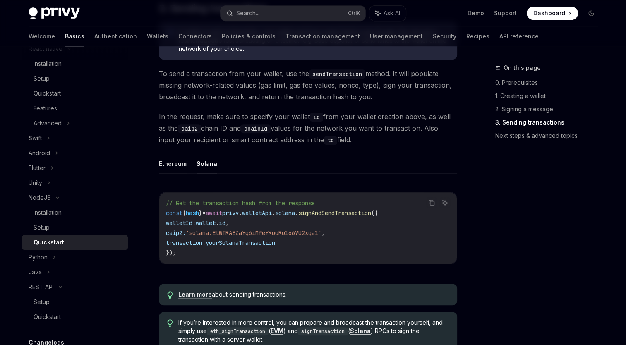
click at [169, 165] on button "Ethereum" at bounding box center [173, 163] width 28 height 19
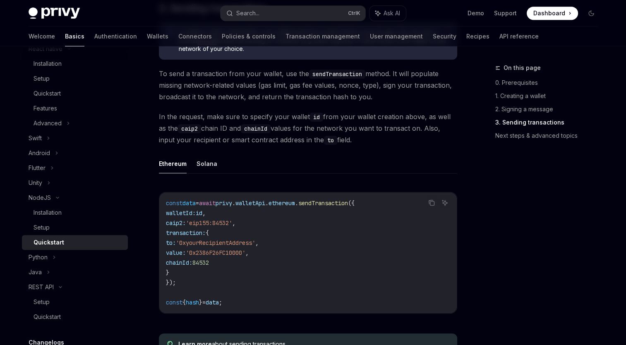
click at [323, 161] on ul "Ethereum Solana" at bounding box center [308, 164] width 298 height 20
click at [203, 168] on button "Solana" at bounding box center [206, 163] width 21 height 19
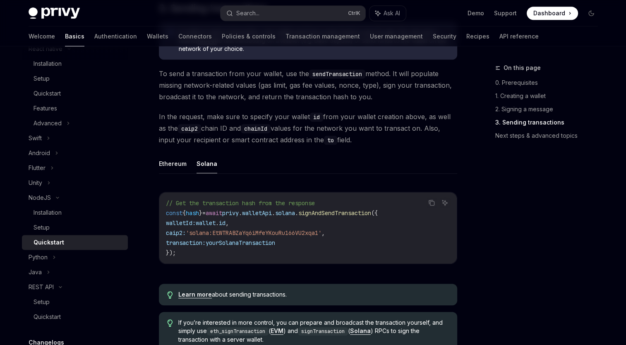
click at [318, 165] on ul "Ethereum Solana" at bounding box center [308, 164] width 298 height 20
click at [174, 165] on button "Ethereum" at bounding box center [173, 163] width 28 height 19
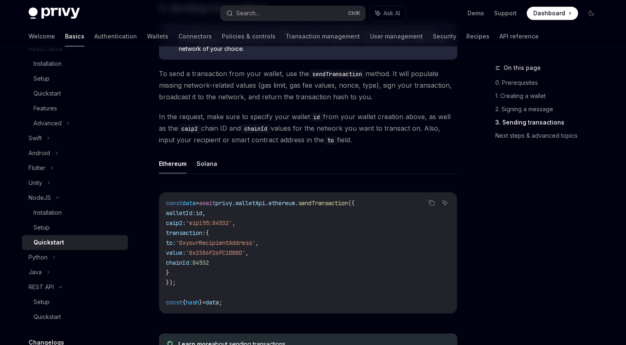
click at [293, 163] on ul "Ethereum Solana" at bounding box center [308, 164] width 298 height 20
click at [199, 165] on button "Solana" at bounding box center [206, 163] width 21 height 19
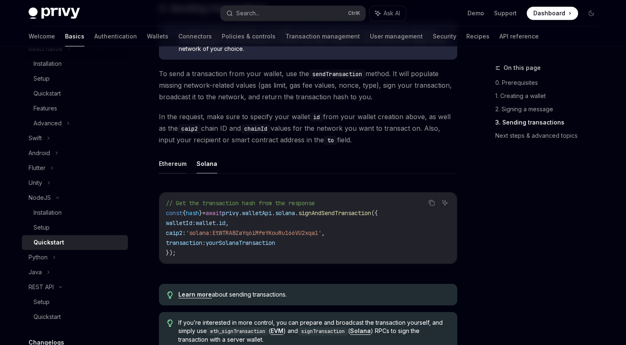
click at [173, 165] on button "Ethereum" at bounding box center [173, 163] width 28 height 19
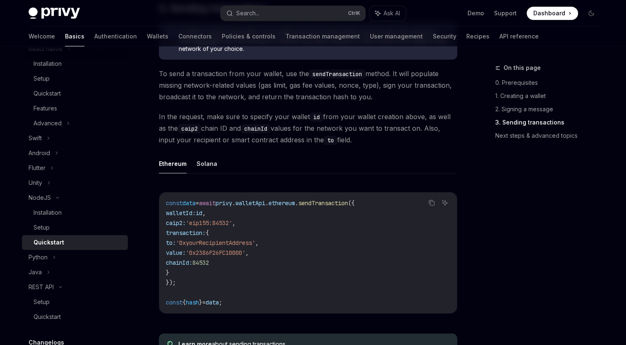
click at [281, 163] on ul "Ethereum Solana" at bounding box center [308, 164] width 298 height 20
click at [199, 170] on button "Solana" at bounding box center [206, 163] width 21 height 19
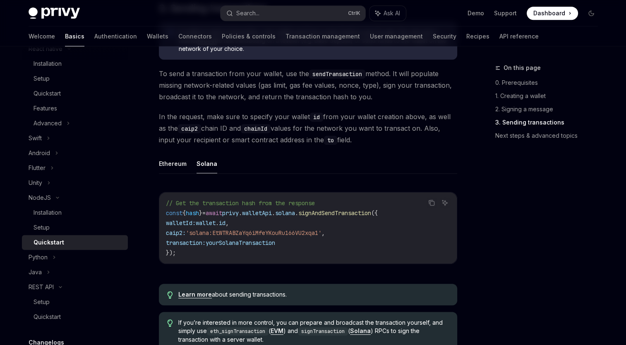
drag, startPoint x: 291, startPoint y: 161, endPoint x: 321, endPoint y: 165, distance: 30.4
click at [292, 161] on ul "Ethereum Solana" at bounding box center [308, 164] width 298 height 20
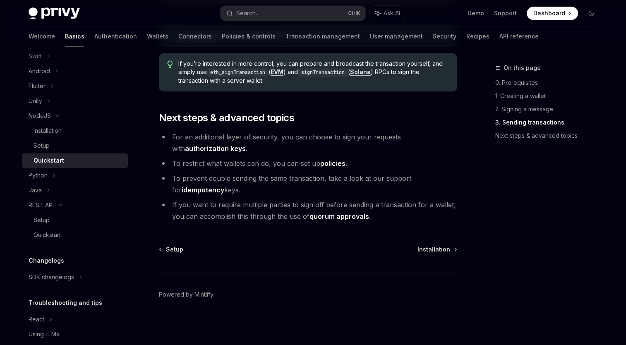
scroll to position [455, 0]
click at [43, 209] on div "REST API" at bounding box center [41, 204] width 25 height 10
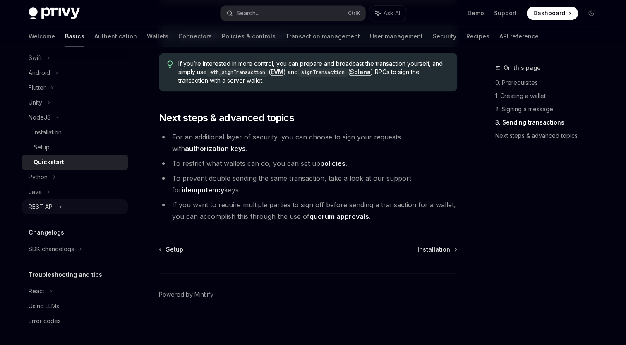
click at [43, 212] on div "REST API" at bounding box center [41, 207] width 25 height 10
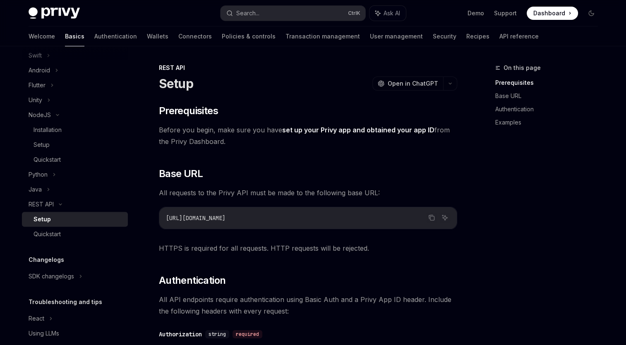
click at [38, 224] on div "Setup" at bounding box center [42, 219] width 17 height 10
type textarea "*"
